Goal: Information Seeking & Learning: Learn about a topic

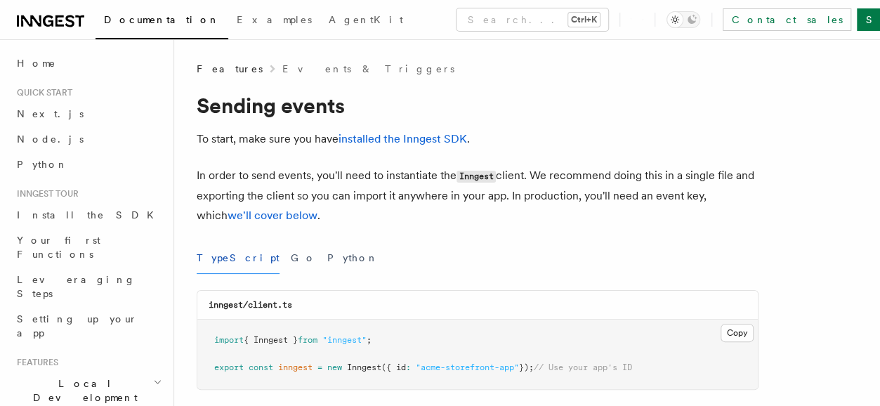
click at [30, 64] on span "Home" at bounding box center [36, 63] width 39 height 14
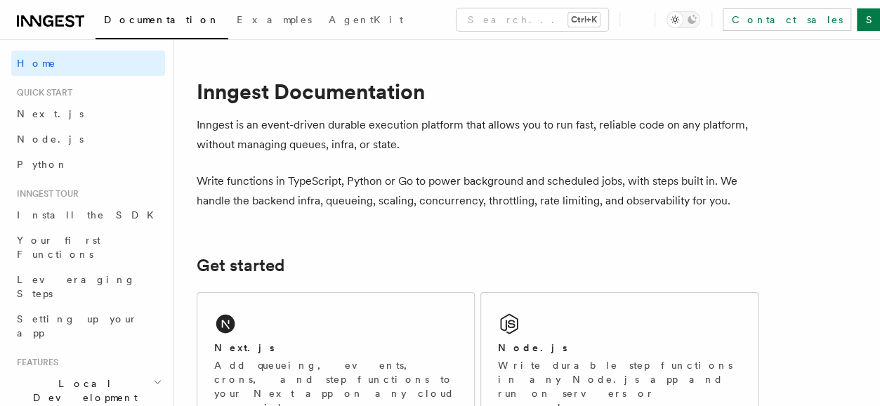
click at [134, 20] on span "Documentation" at bounding box center [162, 19] width 116 height 11
click at [60, 23] on icon at bounding box center [50, 21] width 67 height 17
